Goal: Find specific fact: Find specific fact

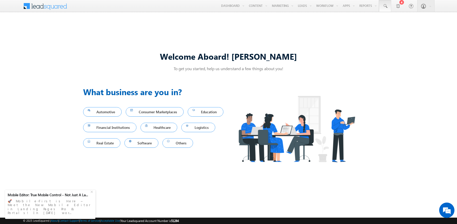
click at [385, 6] on span at bounding box center [385, 6] width 5 height 5
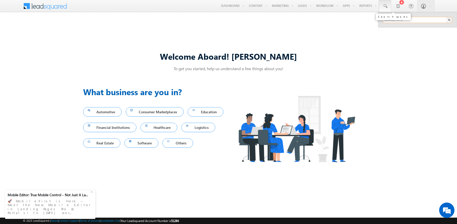
type input "8844027672"
click at [420, 27] on div "[PERSON_NAME]" at bounding box center [420, 27] width 68 height 6
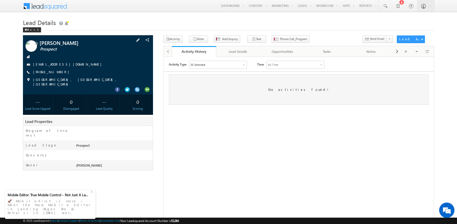
click at [54, 70] on span "[PHONE_NUMBER]" at bounding box center [52, 72] width 39 height 5
copy span "8844027672"
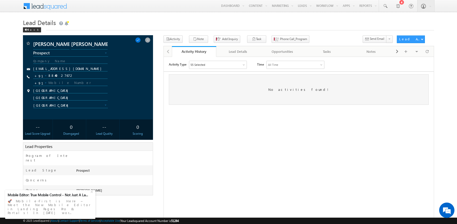
click at [136, 75] on div "[PHONE_NUMBER] 8844027672 +91" at bounding box center [86, 77] width 106 height 9
click at [141, 42] on span at bounding box center [138, 40] width 6 height 6
